Goal: Information Seeking & Learning: Compare options

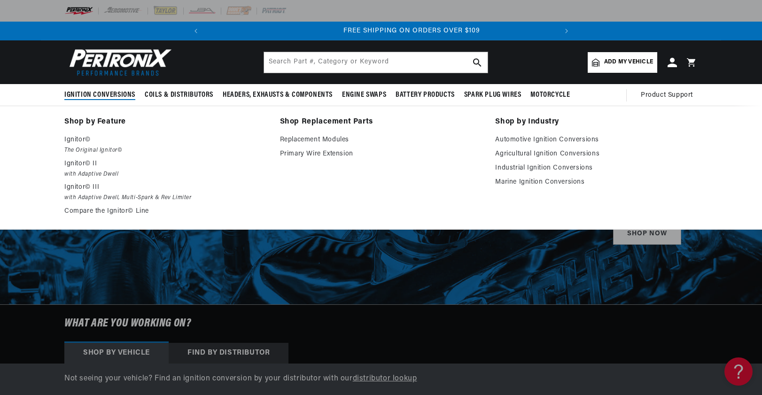
scroll to position [0, 350]
click at [581, 139] on link "Automotive Ignition Conversions" at bounding box center [596, 139] width 202 height 11
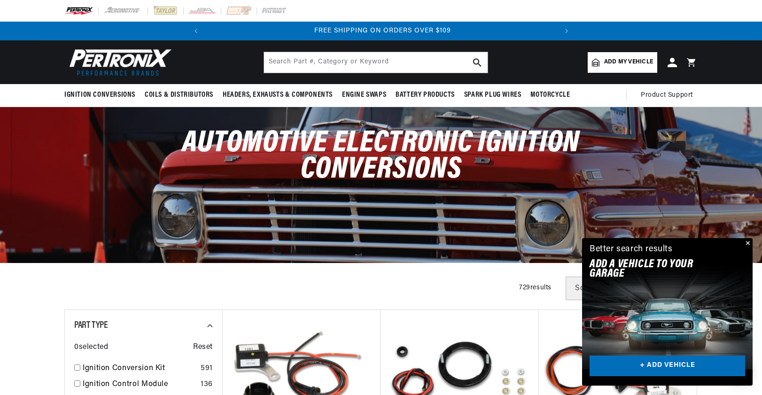
click at [655, 364] on link "+ ADD VEHICLE" at bounding box center [666, 365] width 155 height 21
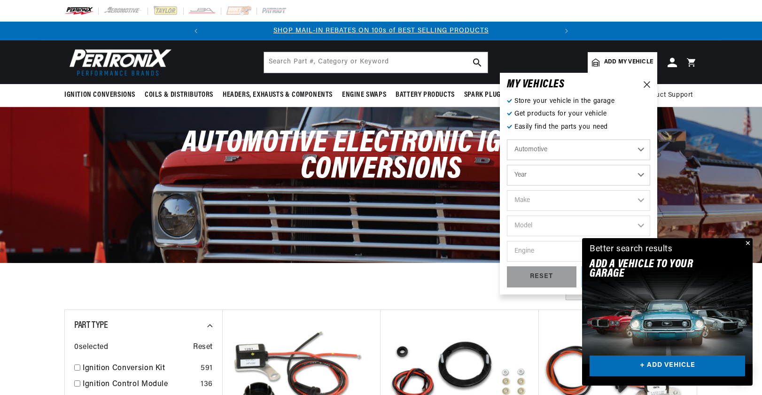
click at [558, 170] on select "Year 2022 2021 2020 2019 2018 2017 2016 2015 2014 2013 2012 2011 2010 2009 2008…" at bounding box center [578, 175] width 143 height 21
select select "1988"
click at [507, 165] on select "Year 2022 2021 2020 2019 2018 2017 2016 2015 2014 2013 2012 2011 2010 2009 2008…" at bounding box center [578, 175] width 143 height 21
select select "1988"
click at [547, 201] on select "Make American Motors Bentley Buick Cadillac Chevrolet Chrysler Dodge Eagle Ford…" at bounding box center [578, 200] width 143 height 21
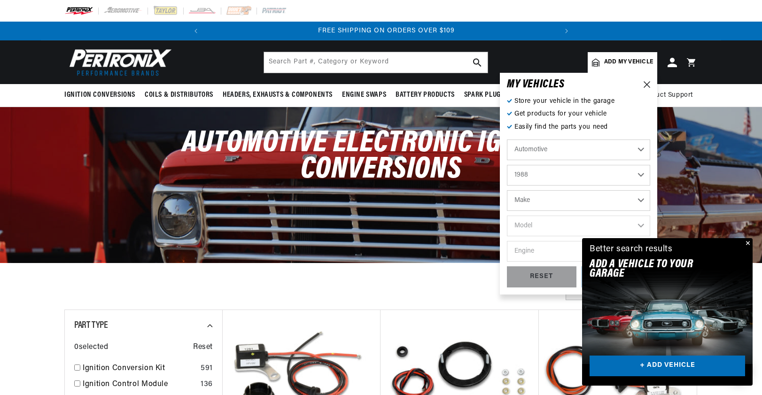
scroll to position [0, 350]
select select "Ford"
click at [507, 190] on select "Make American Motors Bentley Buick Cadillac Chevrolet Chrysler Dodge Eagle Ford…" at bounding box center [578, 200] width 143 height 21
select select "Ford"
click at [556, 230] on select "Model Bronco Bronco II Country Squire E-150 Econoline E-150 Econoline Club Wago…" at bounding box center [578, 226] width 143 height 21
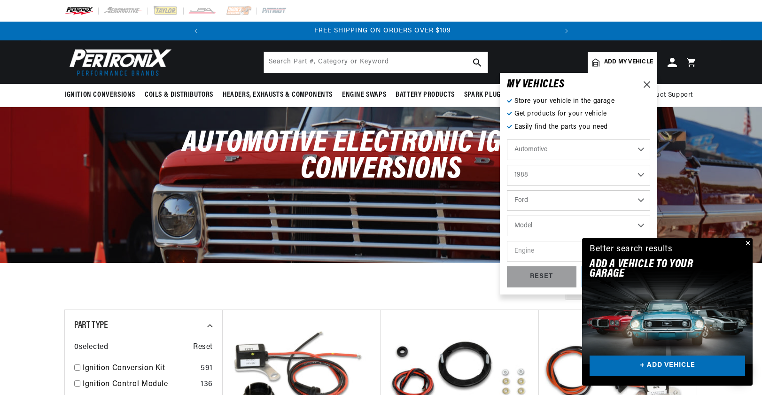
select select "Thunderbird"
click at [507, 216] on select "Model Bronco Bronco II Country Squire E-150 Econoline E-150 Econoline Club Wago…" at bounding box center [578, 226] width 143 height 21
select select "Thunderbird"
click at [556, 251] on select "Engine 2.3L 5.0L" at bounding box center [578, 251] width 143 height 21
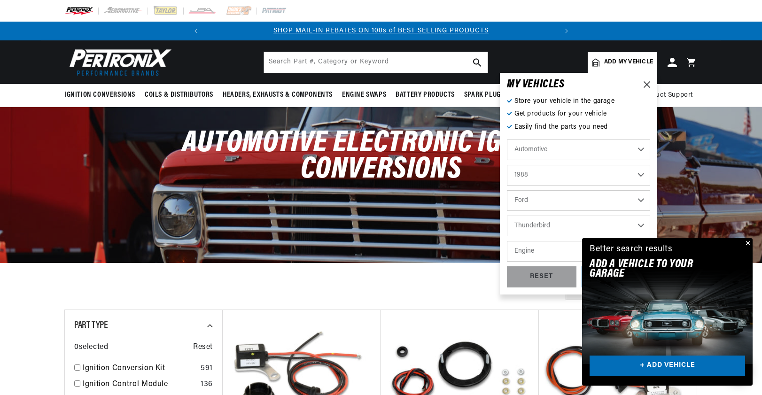
select select "5.0L"
click at [507, 241] on select "Engine 2.3L 5.0L" at bounding box center [578, 251] width 143 height 21
select select "5.0L"
click at [749, 243] on button "Close" at bounding box center [746, 243] width 11 height 11
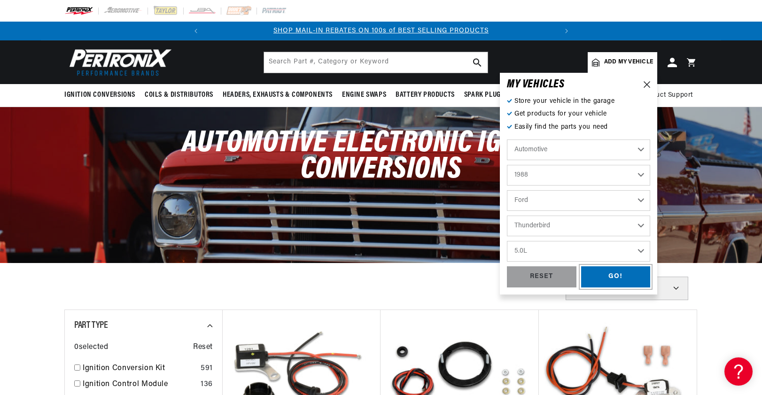
click at [619, 274] on div "GO!" at bounding box center [615, 276] width 69 height 21
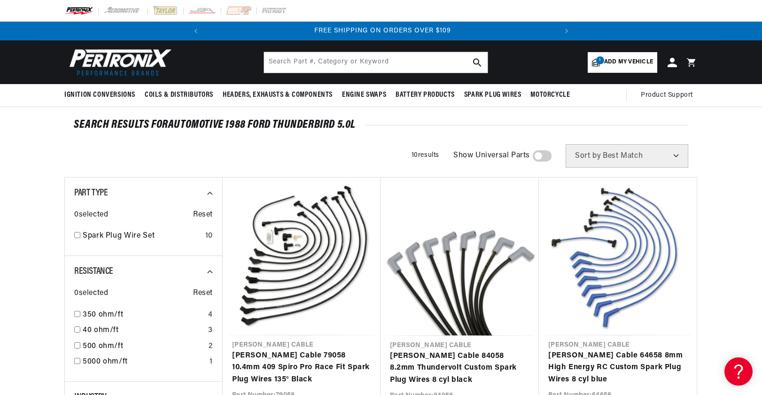
click at [630, 64] on span "Add my vehicle" at bounding box center [628, 62] width 49 height 9
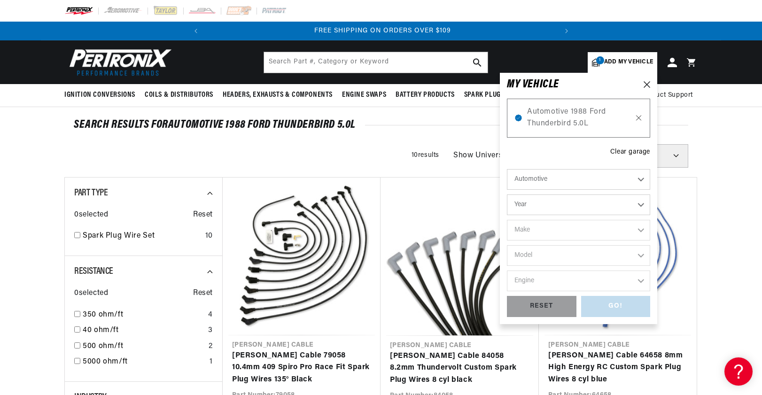
click at [637, 118] on icon at bounding box center [638, 118] width 8 height 8
click at [638, 115] on icon at bounding box center [638, 118] width 8 height 8
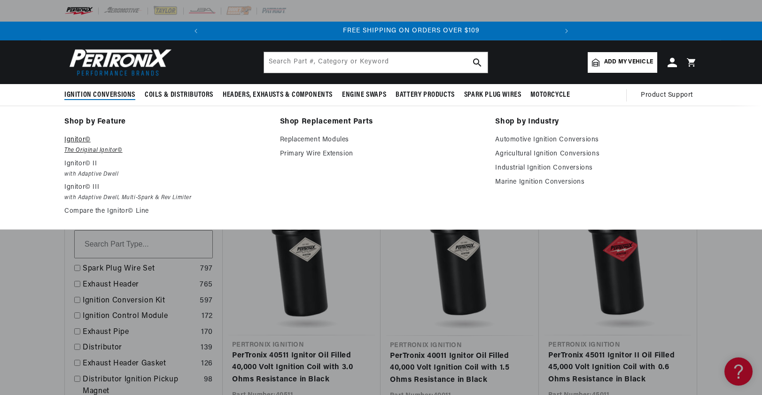
scroll to position [0, 350]
click at [100, 210] on link "Compare the Ignitor© Line" at bounding box center [165, 211] width 202 height 11
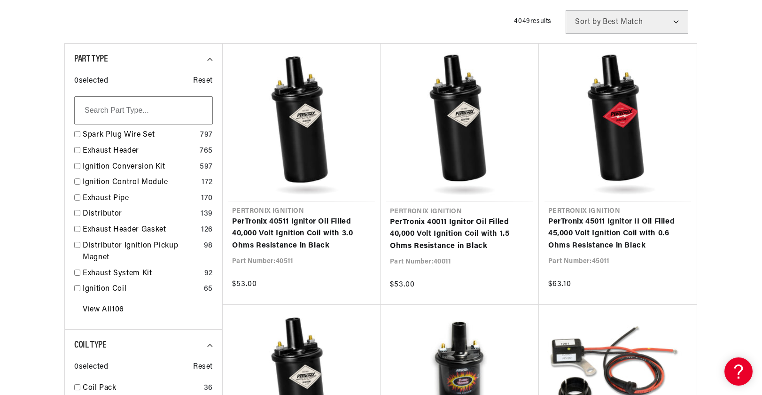
scroll to position [141, 0]
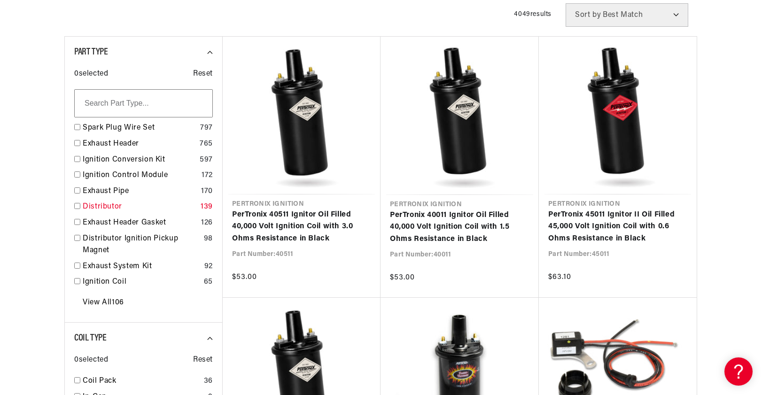
click at [106, 208] on link "Distributor" at bounding box center [140, 207] width 114 height 12
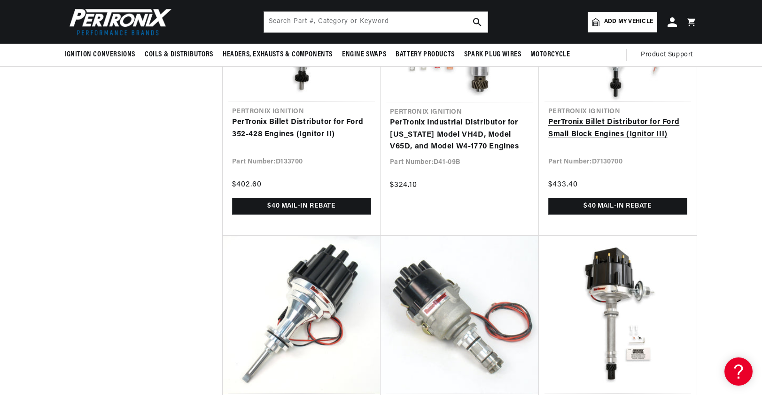
click at [606, 139] on link "PerTronix Billet Distributor for Ford Small Block Engines (Ignitor III)" at bounding box center [617, 128] width 139 height 24
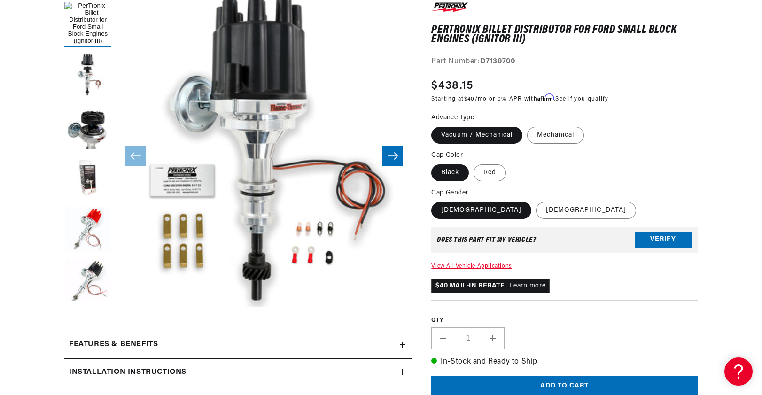
drag, startPoint x: 485, startPoint y: 131, endPoint x: 489, endPoint y: 133, distance: 4.8
click at [485, 131] on label "Vacuum / Mechanical" at bounding box center [476, 135] width 91 height 17
click at [434, 125] on input "Vacuum / Mechanical" at bounding box center [433, 125] width 0 height 0
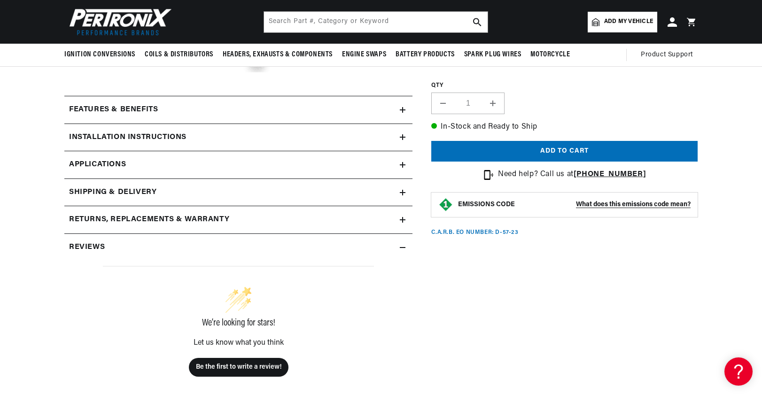
click at [400, 109] on icon at bounding box center [403, 110] width 6 height 6
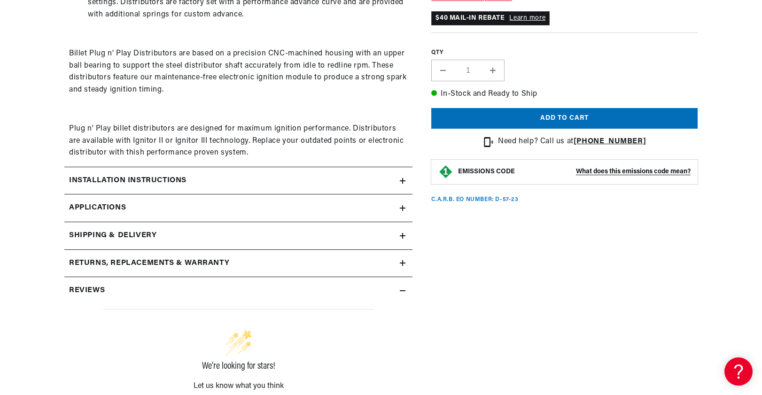
scroll to position [610, 0]
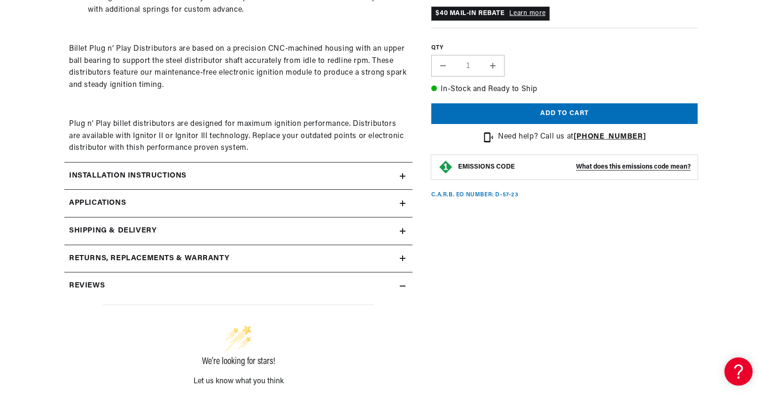
click at [113, 206] on span "Applications" at bounding box center [97, 203] width 57 height 12
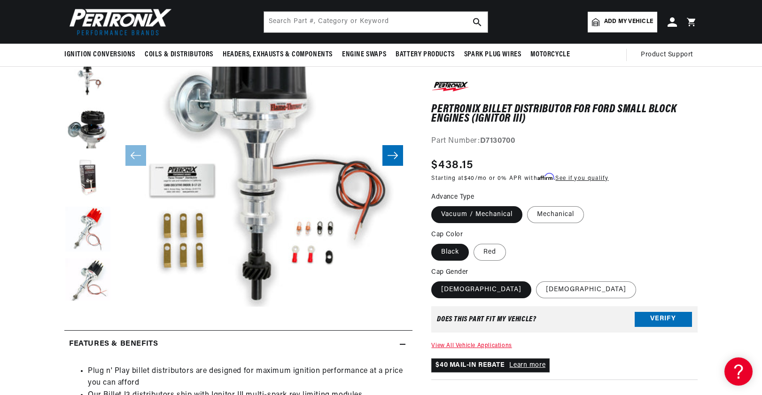
scroll to position [141, 0]
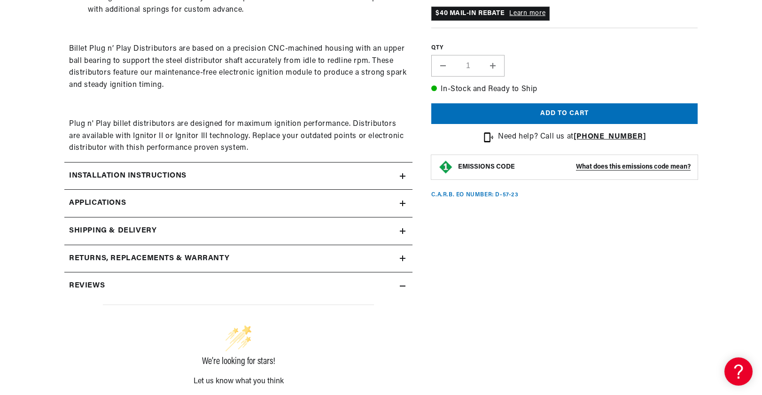
scroll to position [0, 350]
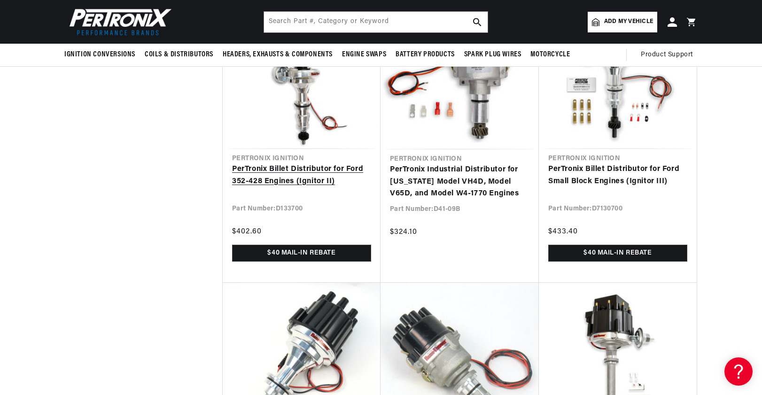
scroll to position [0, 350]
click at [314, 176] on link "PerTronix Billet Distributor for Ford 352-428 Engines (Ignitor II)" at bounding box center [301, 175] width 139 height 24
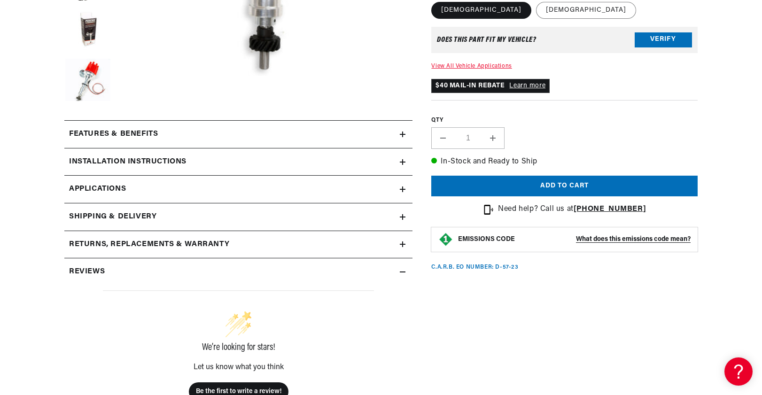
scroll to position [376, 0]
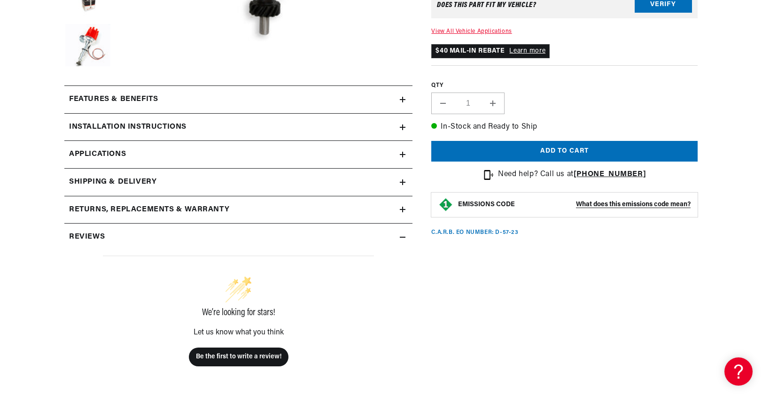
click at [402, 156] on icon at bounding box center [403, 155] width 6 height 6
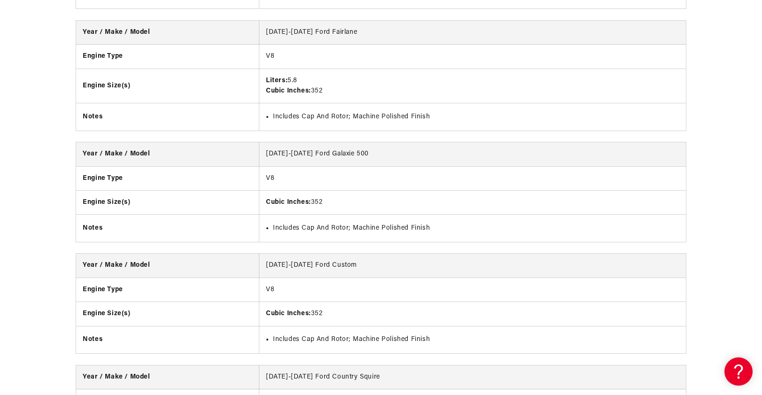
scroll to position [0, 350]
drag, startPoint x: 759, startPoint y: 170, endPoint x: 762, endPoint y: 195, distance: 25.6
drag, startPoint x: 761, startPoint y: 183, endPoint x: 759, endPoint y: 218, distance: 35.8
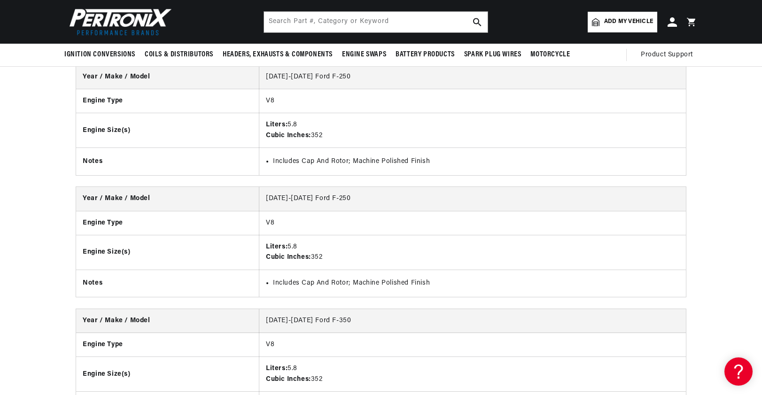
scroll to position [2162, 0]
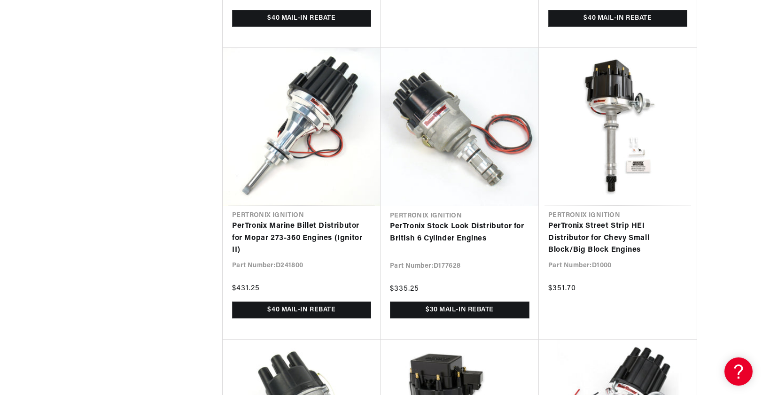
scroll to position [0, 350]
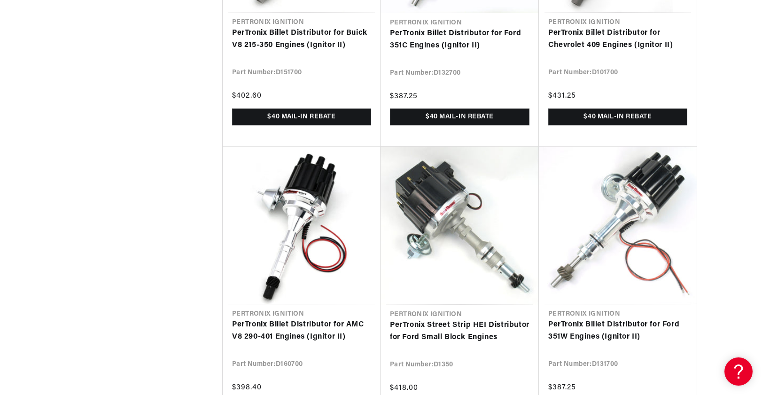
scroll to position [3240, 0]
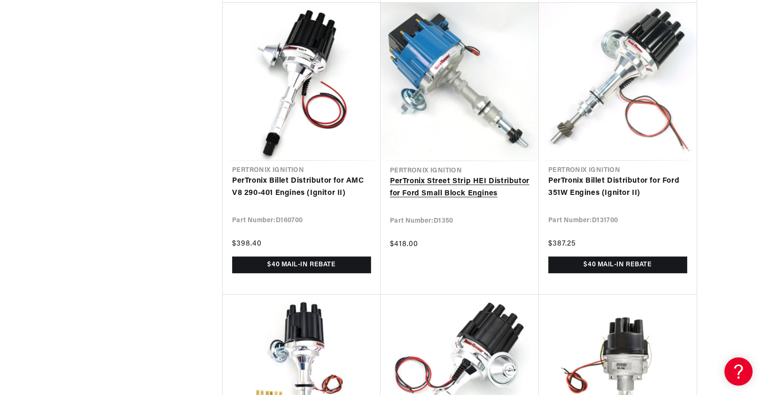
click at [467, 189] on link "PerTronix Street Strip HEI Distributor for Ford Small Block Engines" at bounding box center [459, 188] width 139 height 24
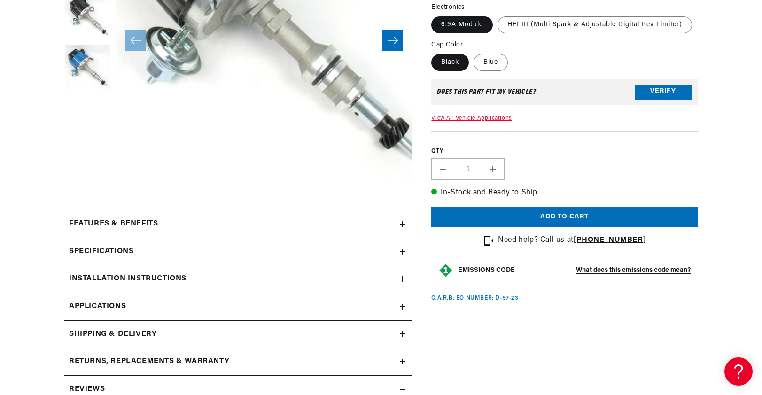
scroll to position [376, 0]
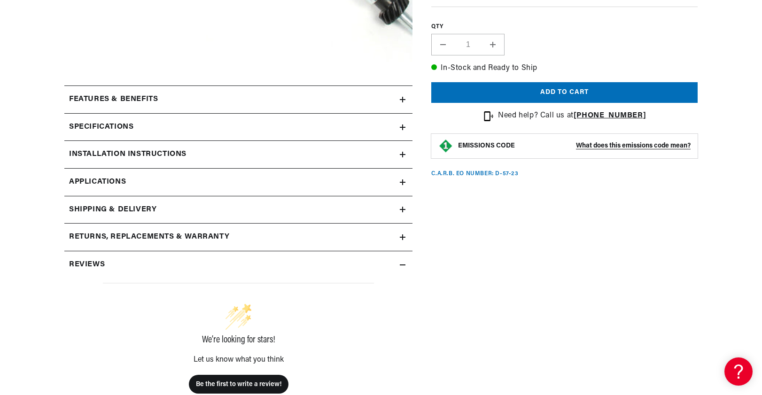
click at [401, 127] on icon at bounding box center [403, 127] width 6 height 6
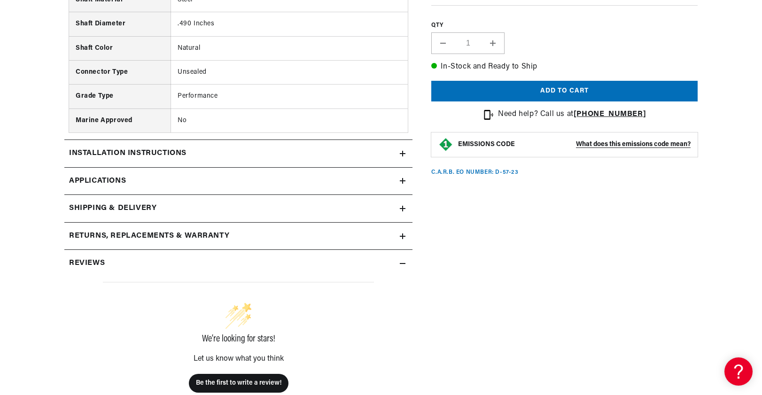
scroll to position [0, 350]
click at [401, 178] on icon at bounding box center [403, 181] width 6 height 6
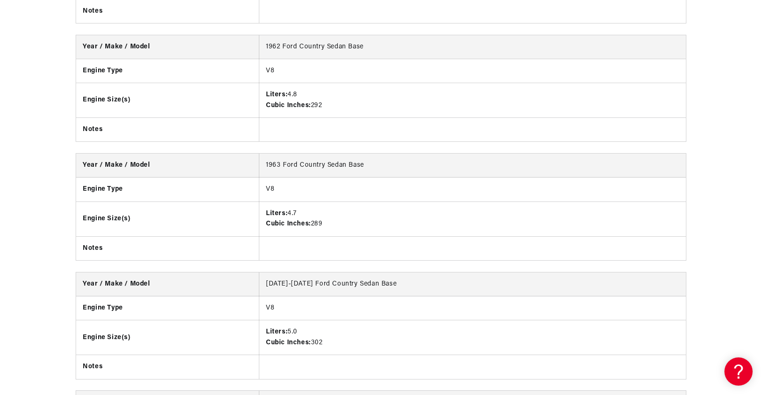
scroll to position [1981, 0]
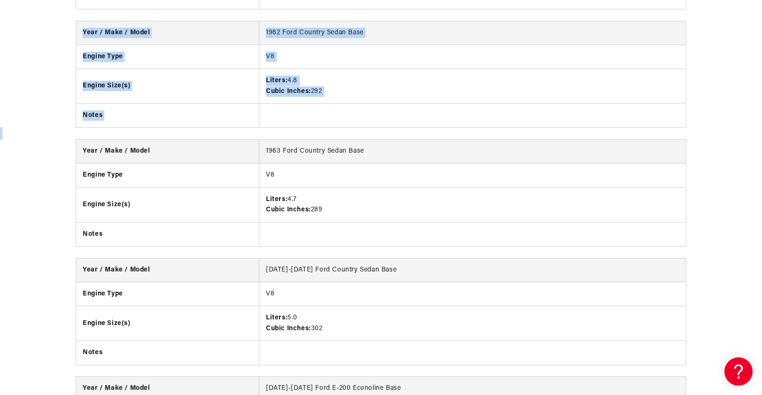
drag, startPoint x: 761, startPoint y: 75, endPoint x: 765, endPoint y: 153, distance: 78.5
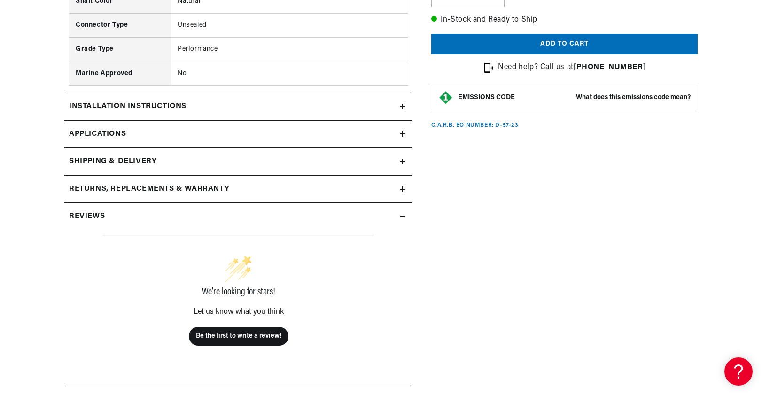
scroll to position [0, 0]
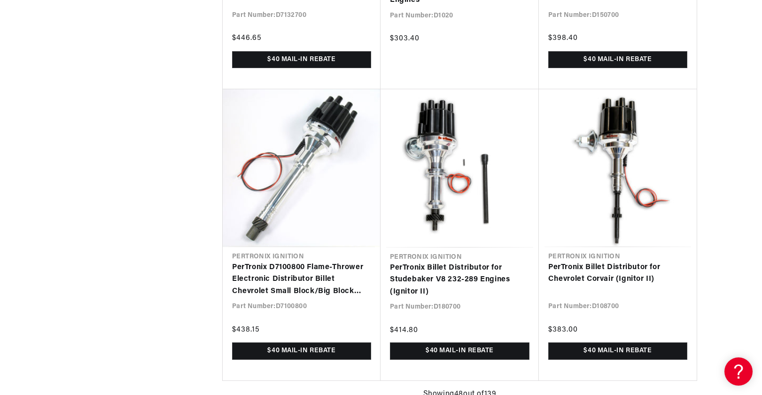
scroll to position [0, 350]
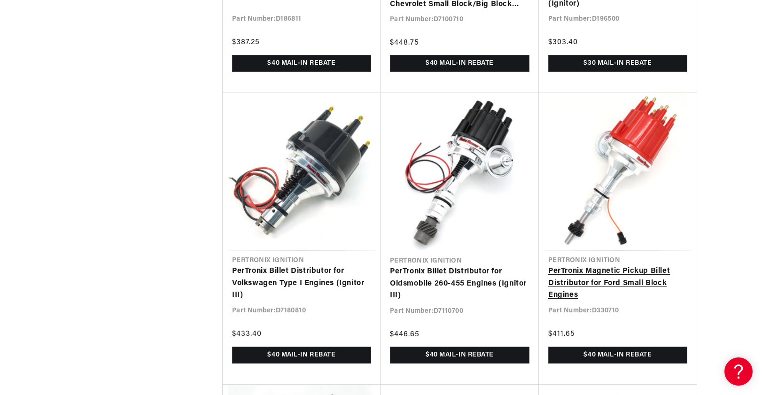
click at [640, 272] on link "PerTronix Magnetic Pickup Billet Distributor for Ford Small Block Engines" at bounding box center [617, 283] width 139 height 36
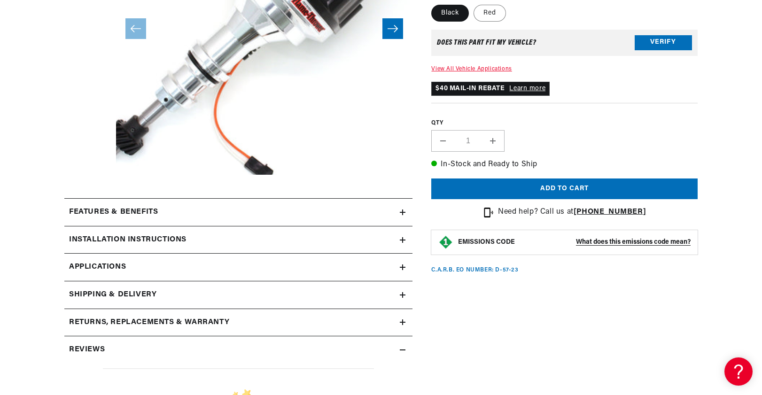
scroll to position [329, 0]
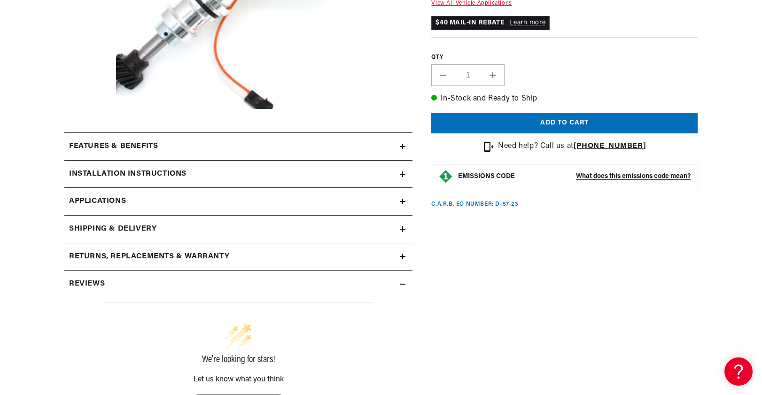
click at [401, 199] on icon at bounding box center [403, 202] width 6 height 6
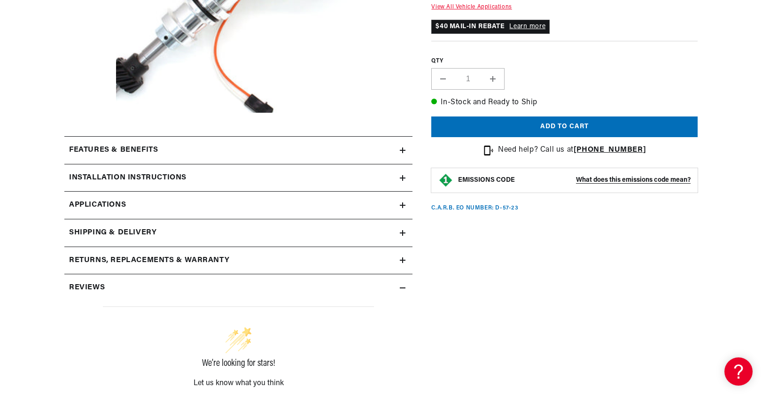
scroll to position [329, 0]
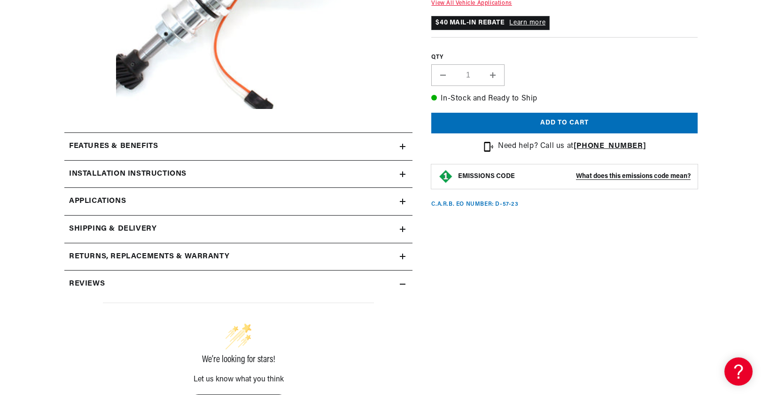
click at [163, 148] on div "Features & Benefits" at bounding box center [231, 146] width 335 height 12
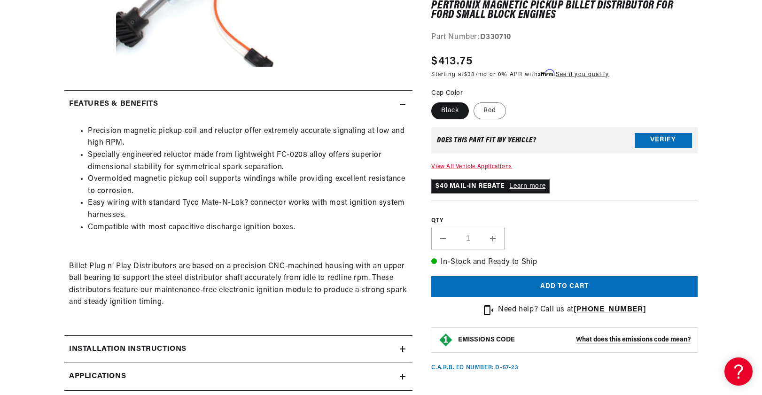
scroll to position [0, 0]
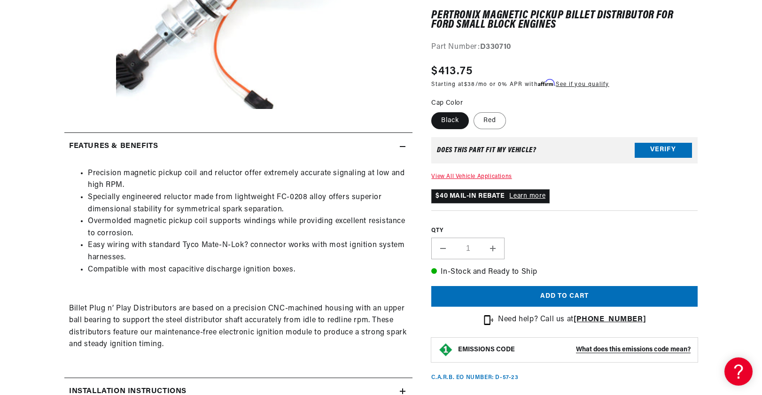
scroll to position [0, 26]
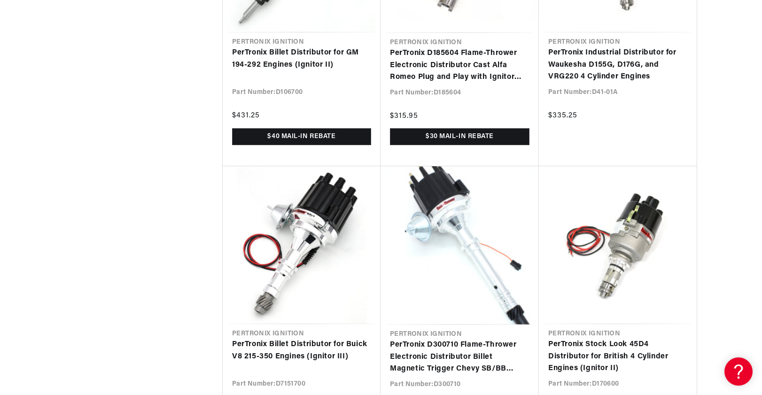
scroll to position [7983, 0]
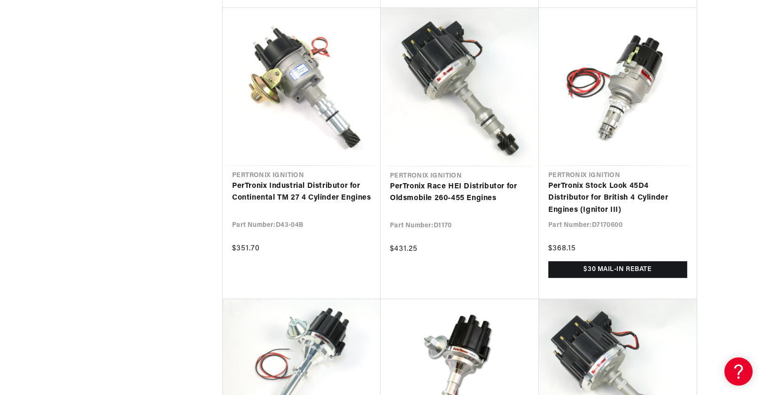
scroll to position [8922, 0]
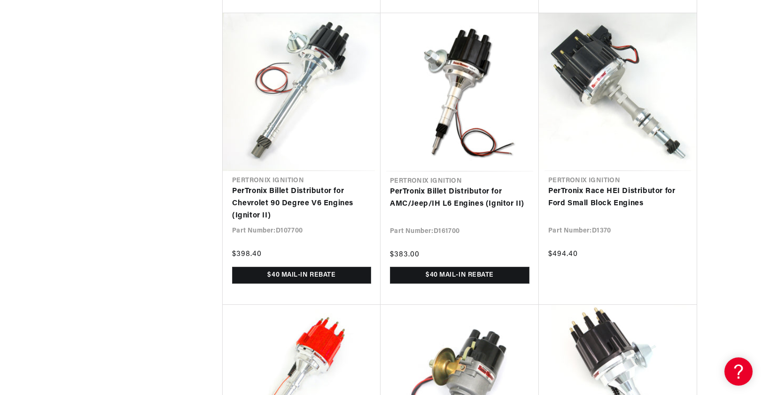
scroll to position [9204, 0]
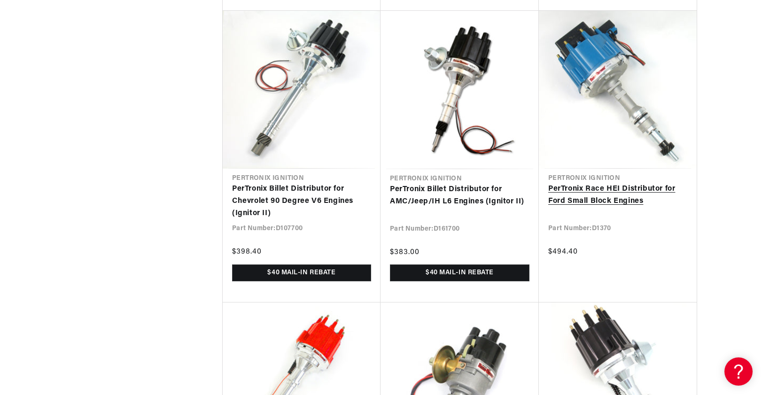
click at [629, 183] on link "PerTronix Race HEI Distributor for Ford Small Block Engines" at bounding box center [617, 195] width 139 height 24
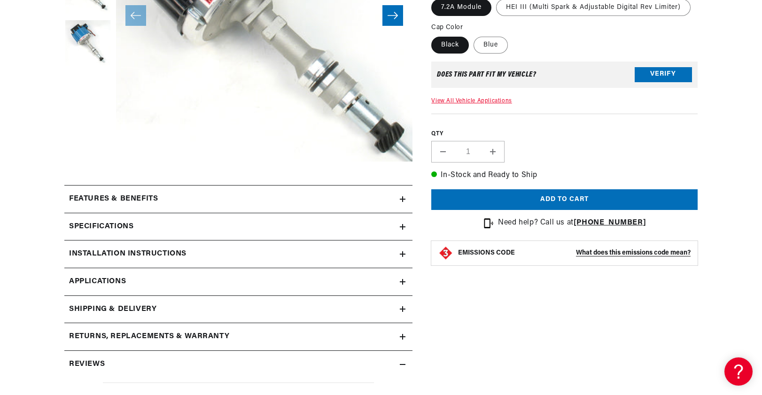
scroll to position [329, 0]
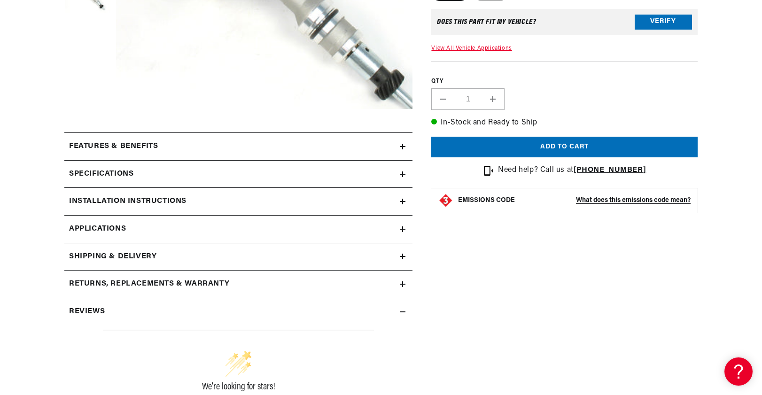
click at [400, 174] on icon at bounding box center [403, 174] width 6 height 0
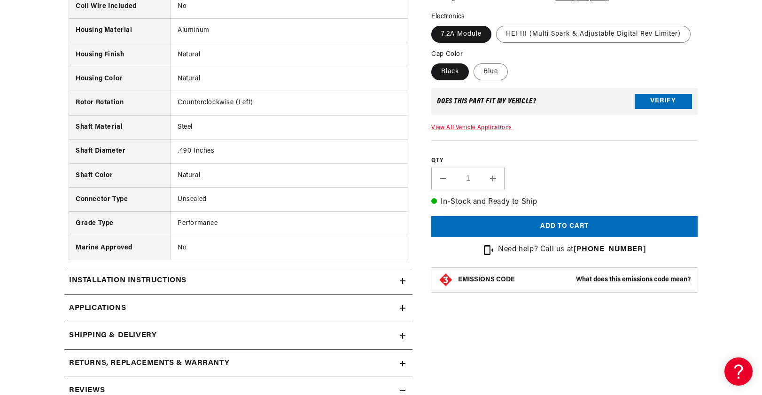
scroll to position [986, 0]
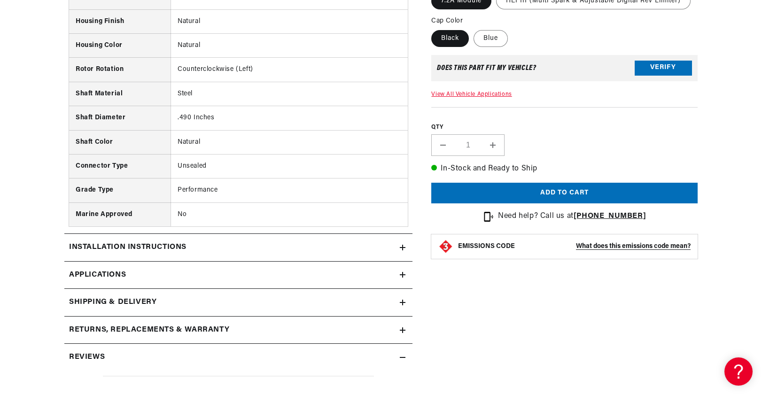
click at [405, 265] on link "Applications" at bounding box center [238, 276] width 348 height 28
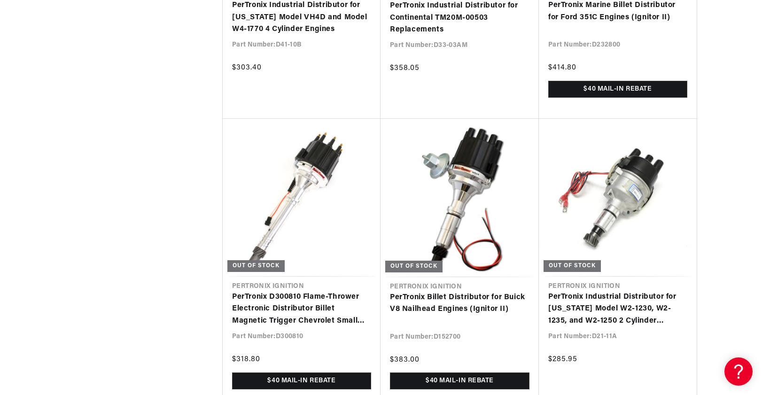
scroll to position [0, 2]
